Goal: Task Accomplishment & Management: Manage account settings

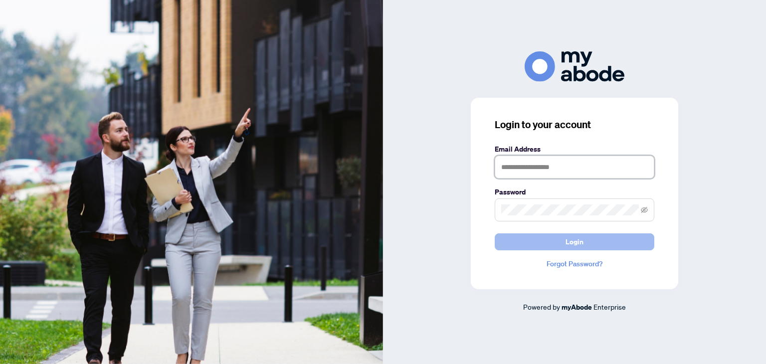
type input "**********"
click at [590, 241] on button "Login" at bounding box center [575, 241] width 160 height 17
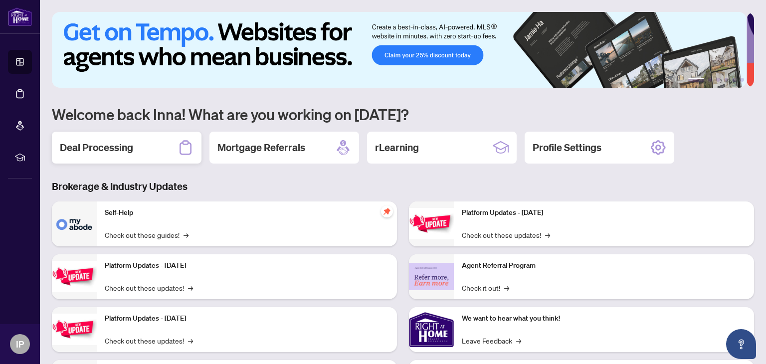
click at [96, 143] on h2 "Deal Processing" at bounding box center [96, 148] width 73 height 14
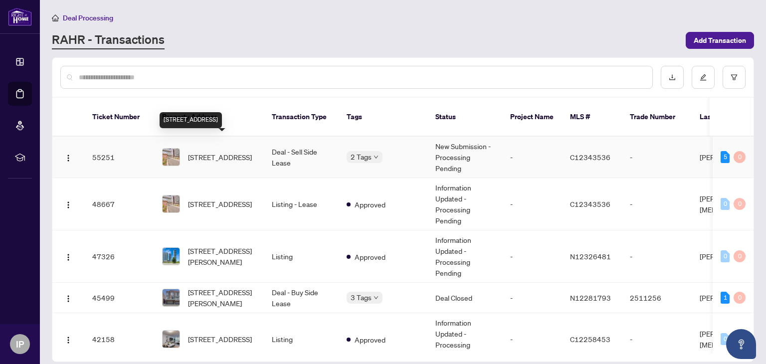
click at [215, 152] on span "[STREET_ADDRESS]" at bounding box center [220, 157] width 64 height 11
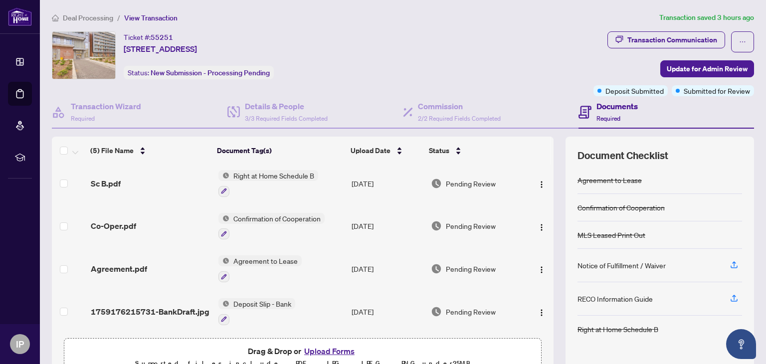
scroll to position [50, 0]
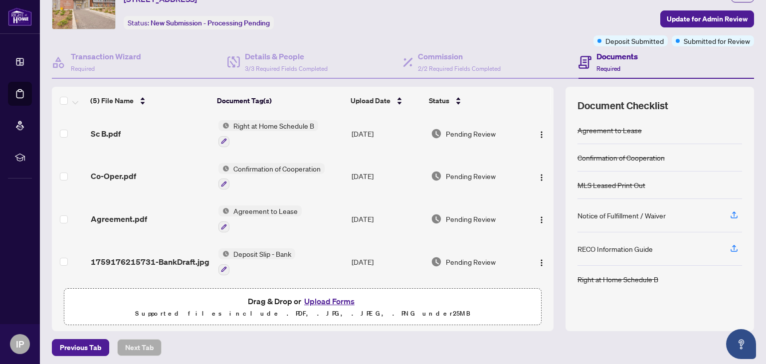
click at [318, 299] on button "Upload Forms" at bounding box center [329, 301] width 56 height 13
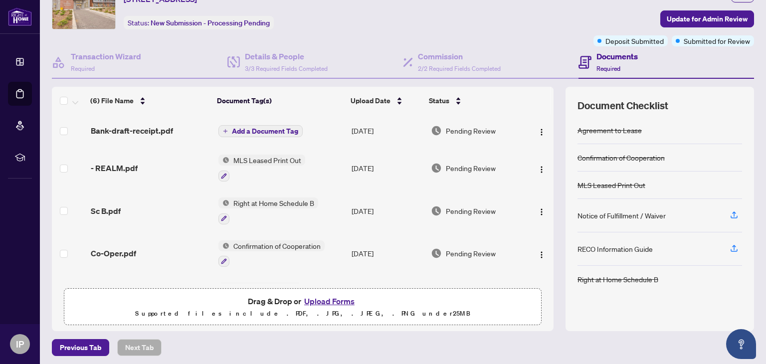
scroll to position [0, 0]
click at [271, 129] on span "Add a Document Tag" at bounding box center [265, 131] width 66 height 7
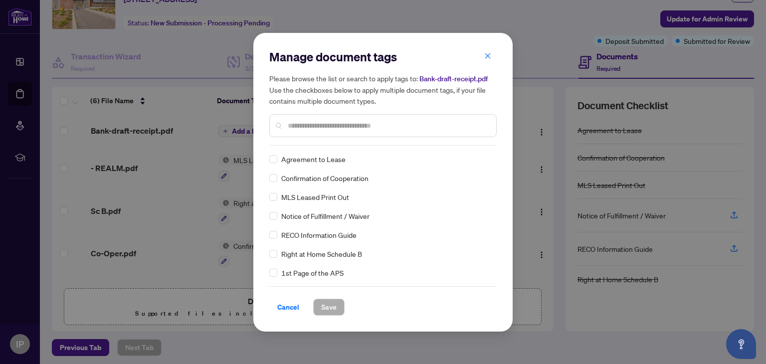
click at [310, 125] on input "text" at bounding box center [388, 125] width 200 height 11
type input "*******"
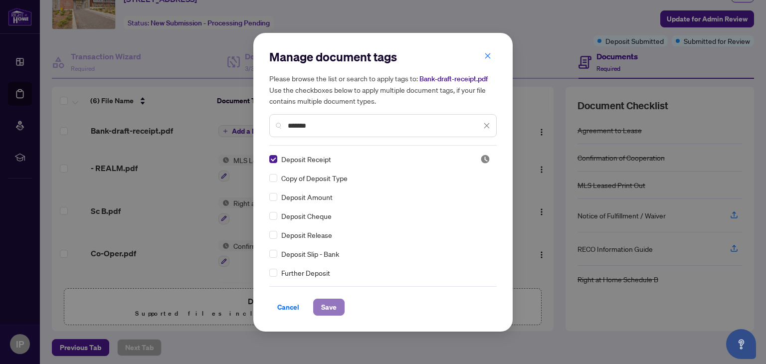
click at [327, 310] on span "Save" at bounding box center [328, 307] width 15 height 16
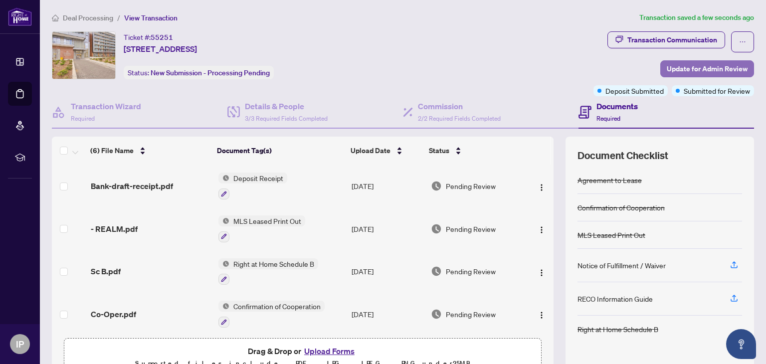
click at [704, 67] on span "Update for Admin Review" at bounding box center [707, 69] width 81 height 16
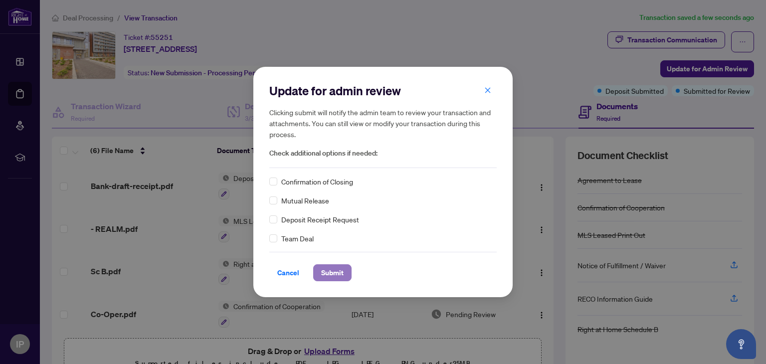
click at [326, 270] on span "Submit" at bounding box center [332, 273] width 22 height 16
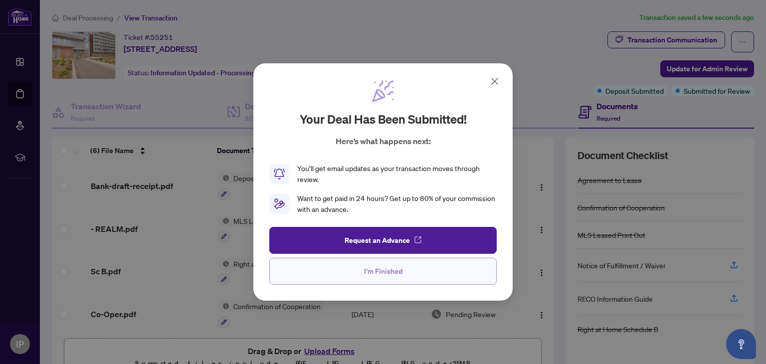
click at [381, 268] on span "I'm Finished" at bounding box center [383, 271] width 38 height 16
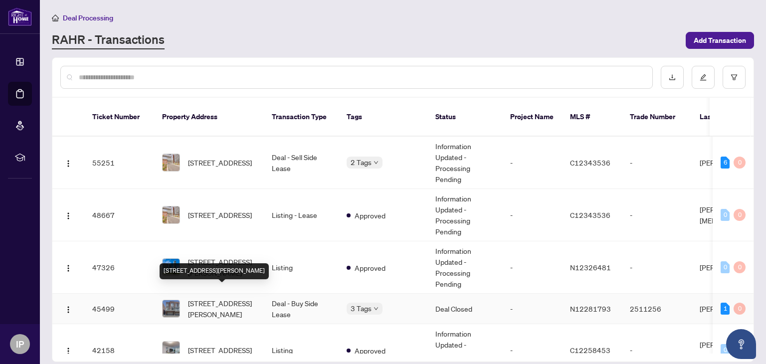
click at [220, 298] on span "[STREET_ADDRESS][PERSON_NAME]" at bounding box center [222, 309] width 68 height 22
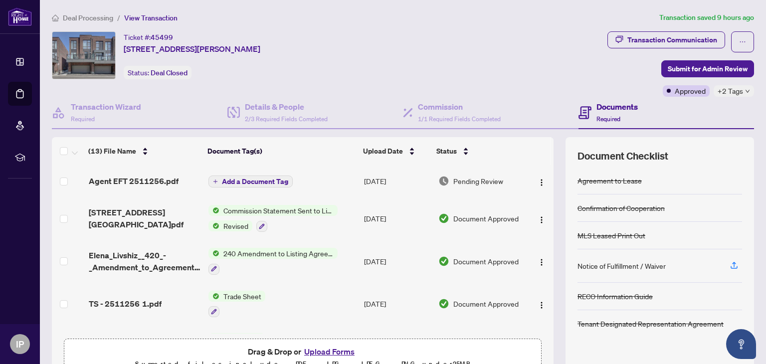
click at [367, 177] on td "[DATE]" at bounding box center [397, 181] width 74 height 32
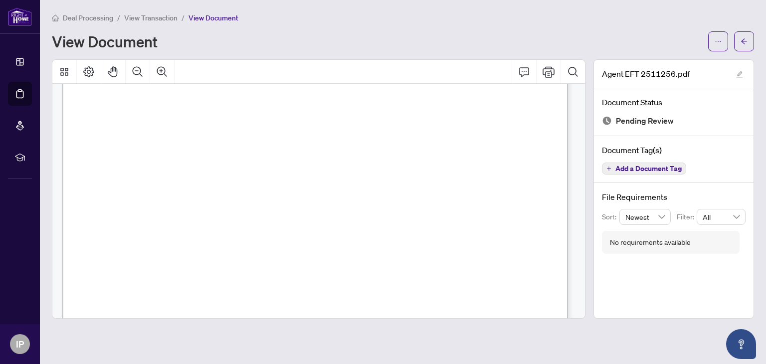
scroll to position [190, 0]
